Goal: Find specific page/section: Find specific page/section

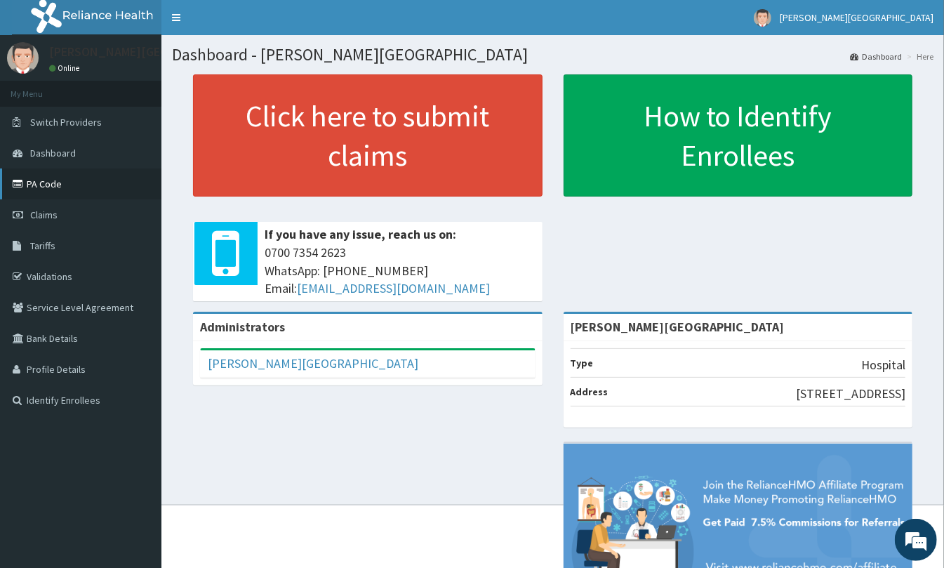
click at [58, 178] on link "PA Code" at bounding box center [81, 184] width 162 height 31
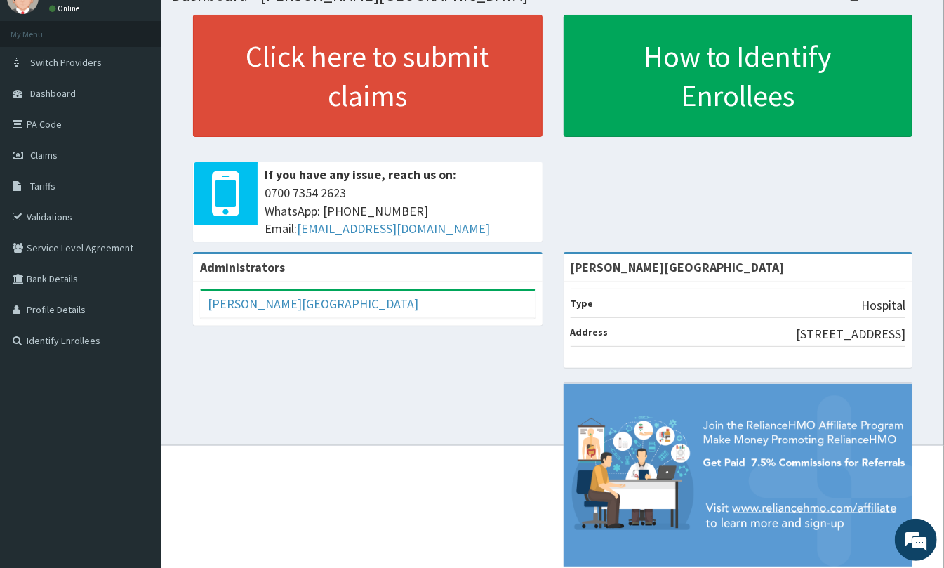
scroll to position [93, 0]
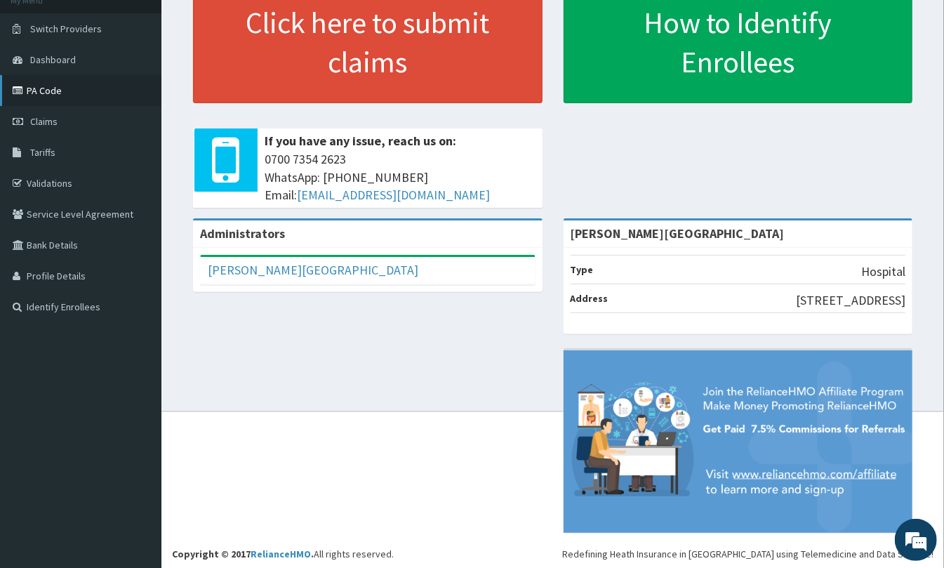
click at [48, 94] on link "PA Code" at bounding box center [81, 90] width 162 height 31
